Goal: Task Accomplishment & Management: Manage account settings

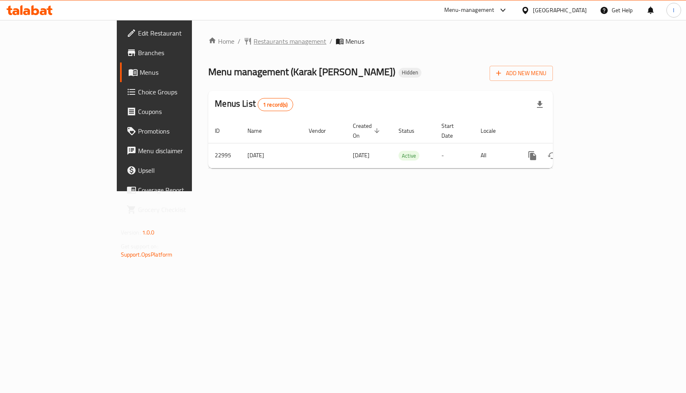
click at [254, 39] on span "Restaurants management" at bounding box center [290, 41] width 73 height 10
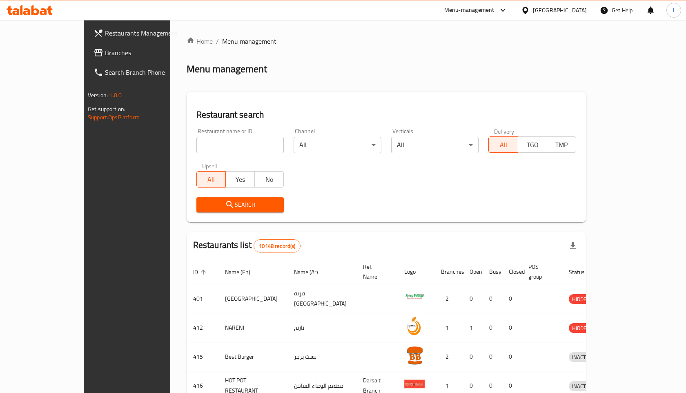
click at [196, 139] on input "search" at bounding box center [240, 145] width 88 height 16
type input "aseer time"
click button "Search" at bounding box center [240, 204] width 88 height 15
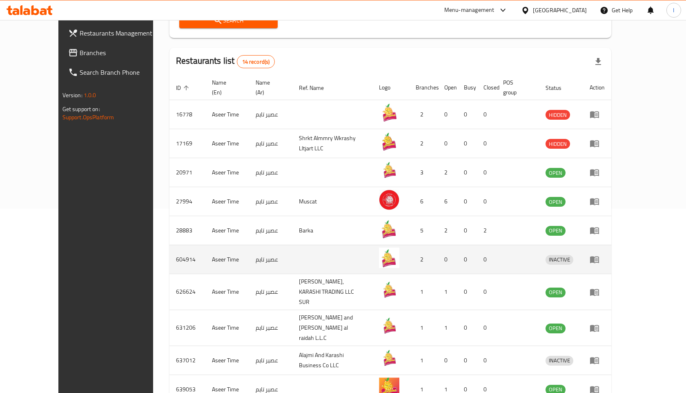
scroll to position [207, 0]
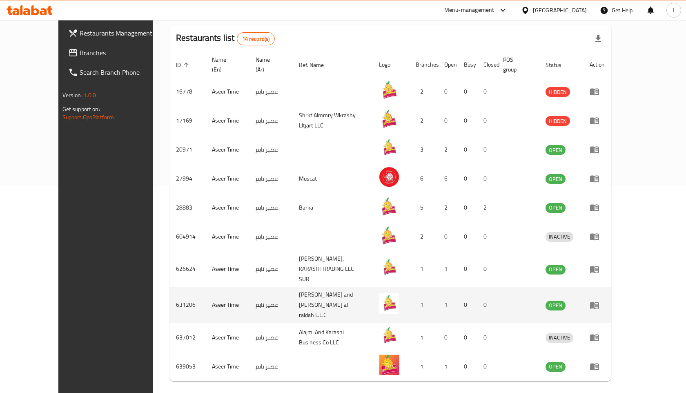
click at [292, 287] on td "[PERSON_NAME] and [PERSON_NAME] al raidah L.L.C" at bounding box center [332, 305] width 80 height 36
click at [600, 300] on icon "enhanced table" at bounding box center [595, 305] width 10 height 10
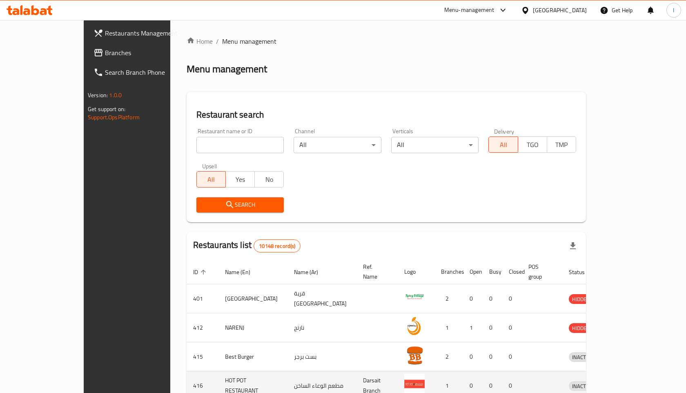
scroll to position [84, 0]
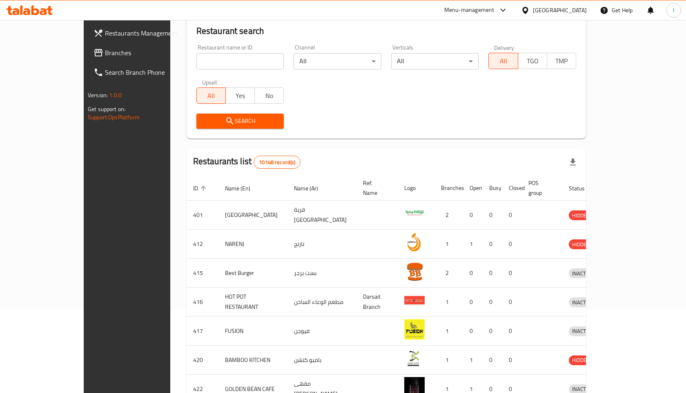
click at [201, 65] on input "search" at bounding box center [240, 61] width 88 height 16
type input "aseer time"
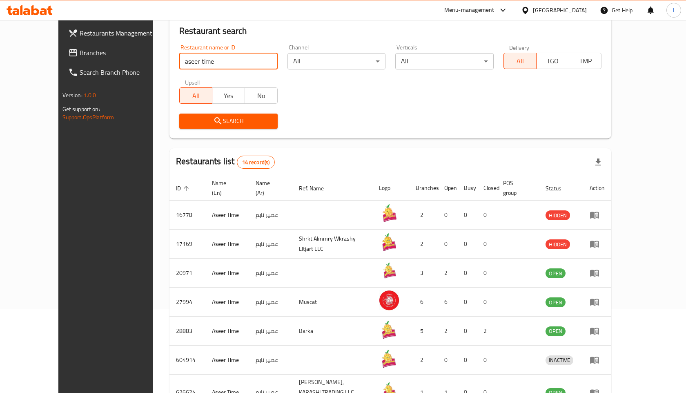
click button "Search" at bounding box center [228, 121] width 98 height 15
click at [354, 123] on div "Search" at bounding box center [390, 121] width 432 height 25
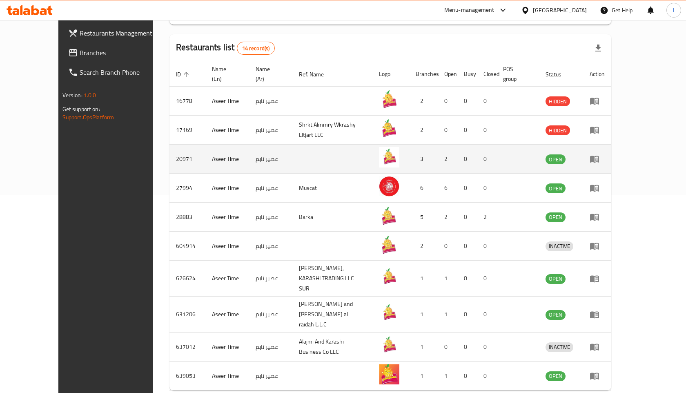
scroll to position [216, 0]
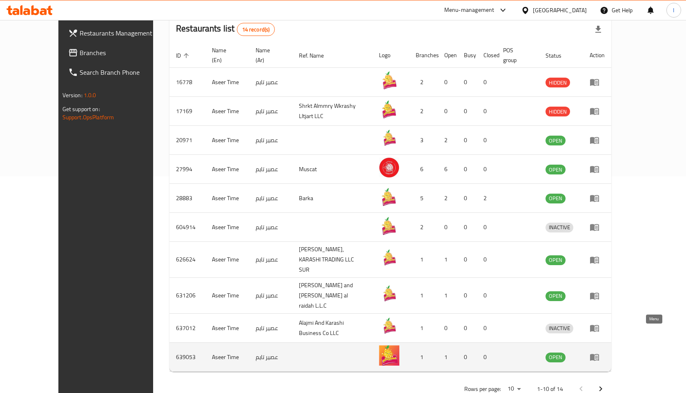
click at [600, 352] on icon "enhanced table" at bounding box center [595, 357] width 10 height 10
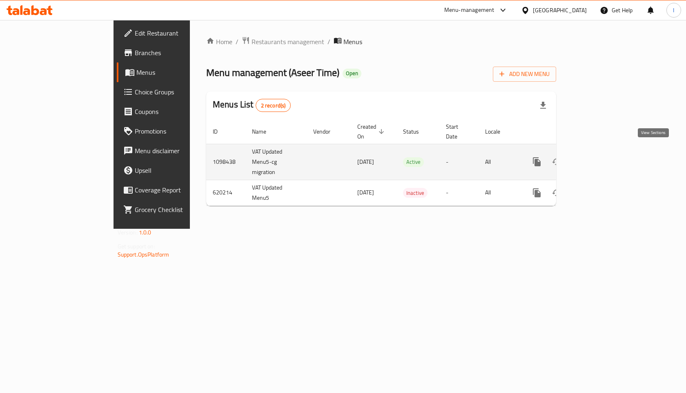
click at [606, 152] on link "enhanced table" at bounding box center [596, 162] width 20 height 20
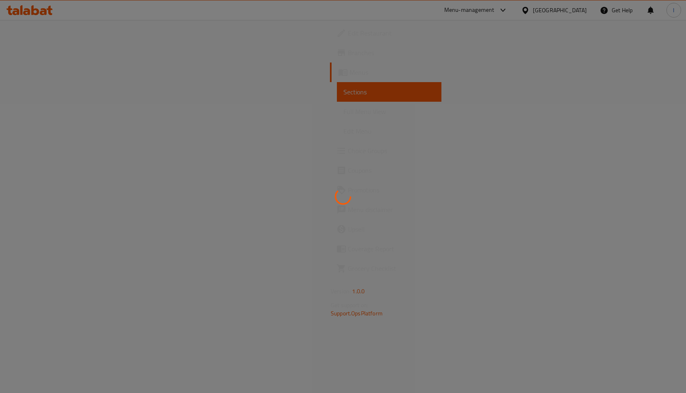
click at [40, 56] on div at bounding box center [343, 196] width 686 height 393
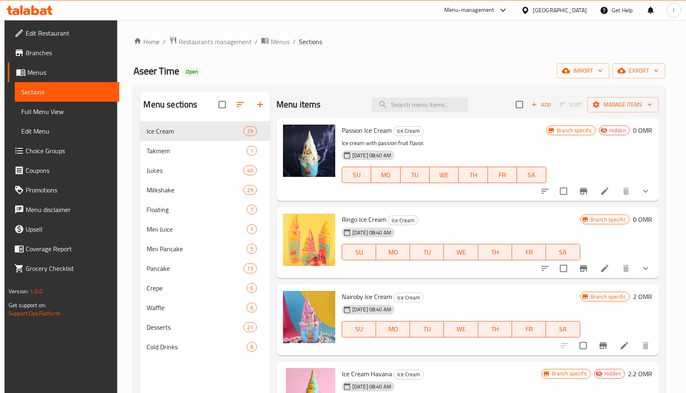
click at [43, 56] on span "Branches" at bounding box center [69, 53] width 87 height 10
